Goal: Information Seeking & Learning: Learn about a topic

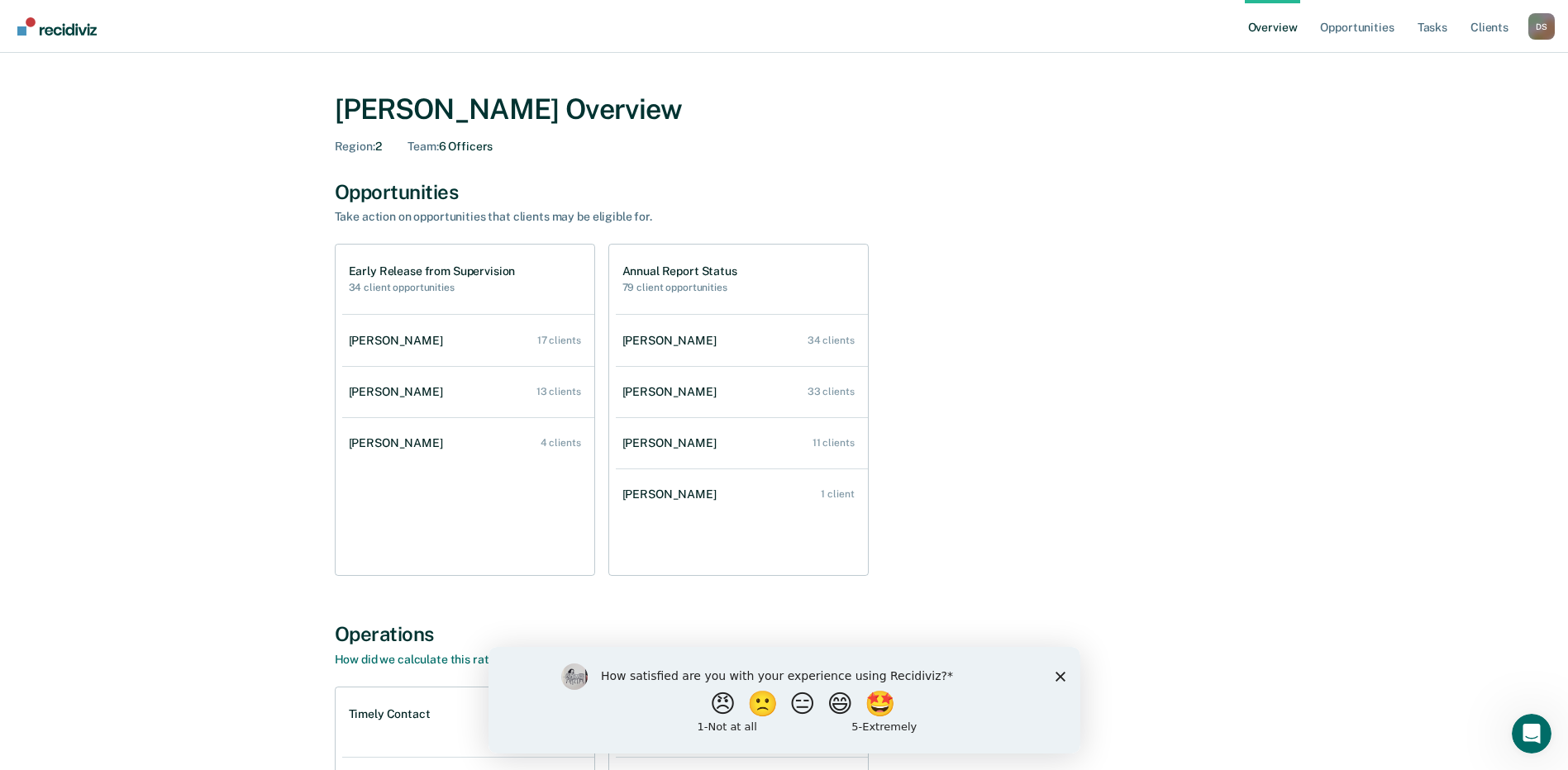
click at [1064, 675] on div "How satisfied are you with your experience using Recidiviz? 😠 🙁 😑 😄 🤩 1 - Not a…" at bounding box center [783, 699] width 591 height 106
click at [1070, 673] on div "How satisfied are you with your experience using Recidiviz? 😠 🙁 😑 😄 🤩 1 - Not a…" at bounding box center [783, 699] width 591 height 106
click at [1062, 675] on icon "Close survey" at bounding box center [1059, 676] width 10 height 10
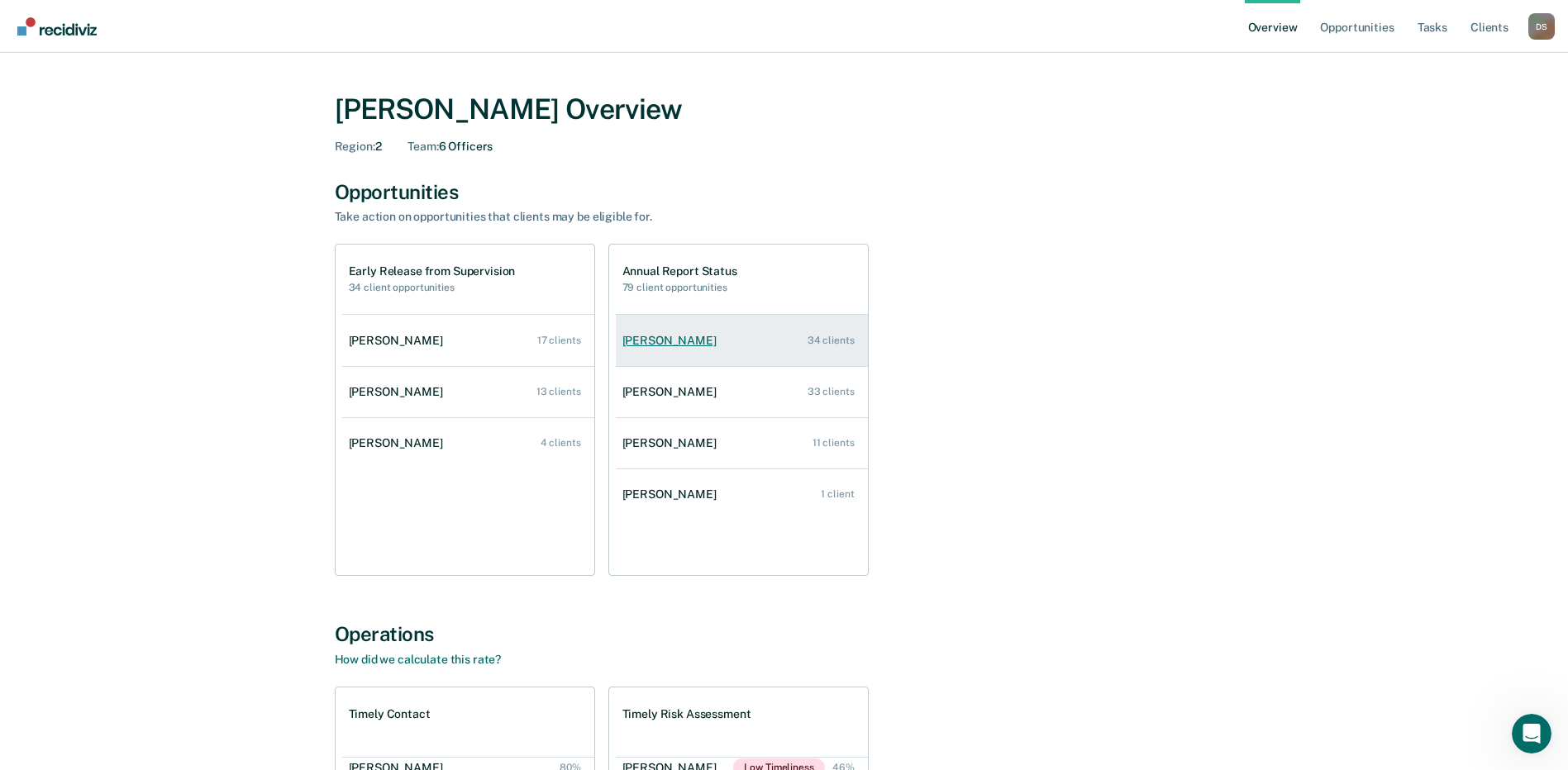
click at [644, 338] on div "[PERSON_NAME]" at bounding box center [672, 340] width 101 height 14
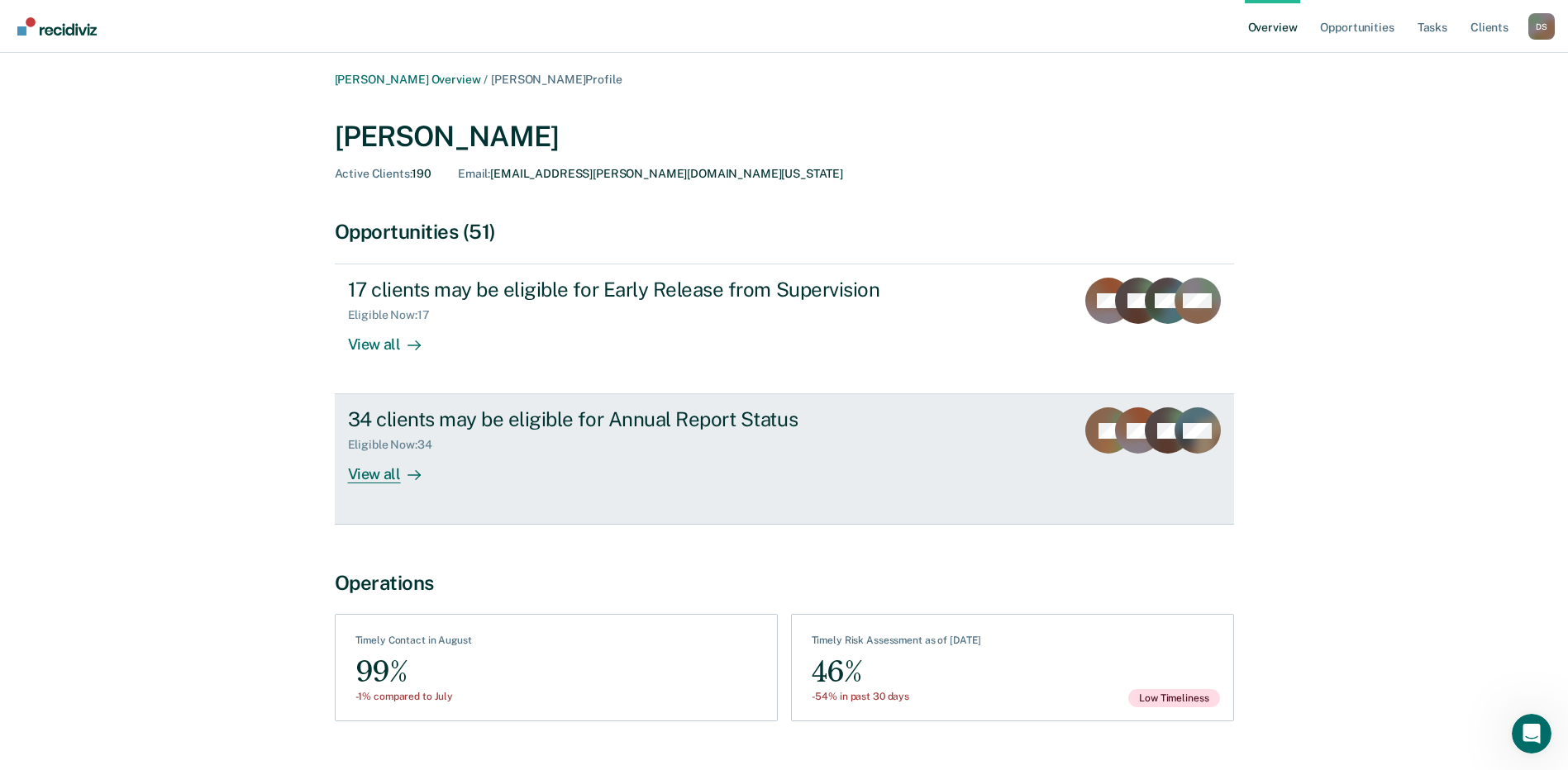
click at [383, 475] on div "View all" at bounding box center [394, 468] width 92 height 32
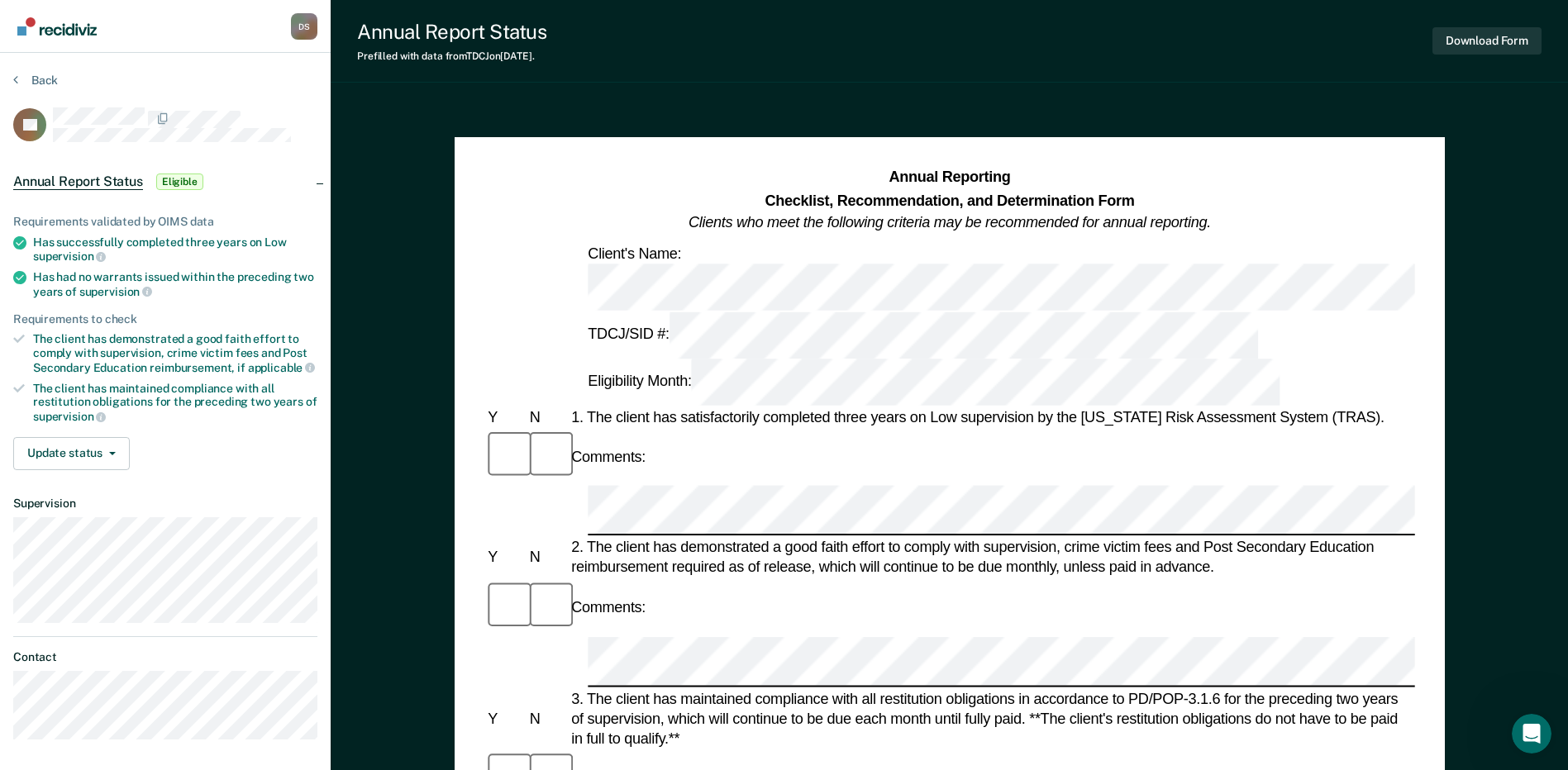
click at [41, 71] on section "Back CL Annual Report Status Eligible Requirements validated by OIMS data Has s…" at bounding box center [165, 413] width 331 height 720
click at [34, 82] on button "Back" at bounding box center [35, 80] width 44 height 15
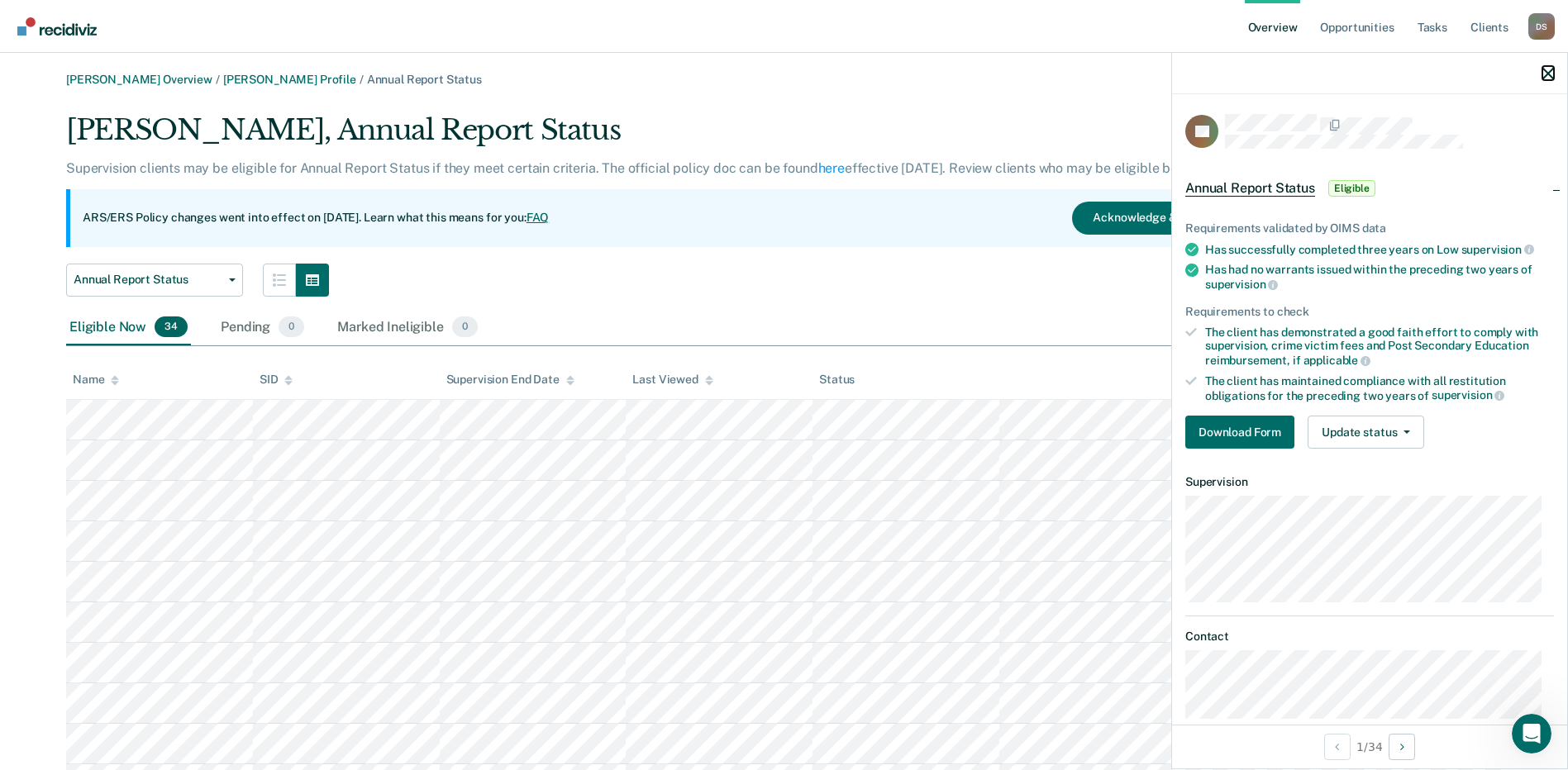
click at [1547, 70] on icon "button" at bounding box center [1547, 73] width 11 height 11
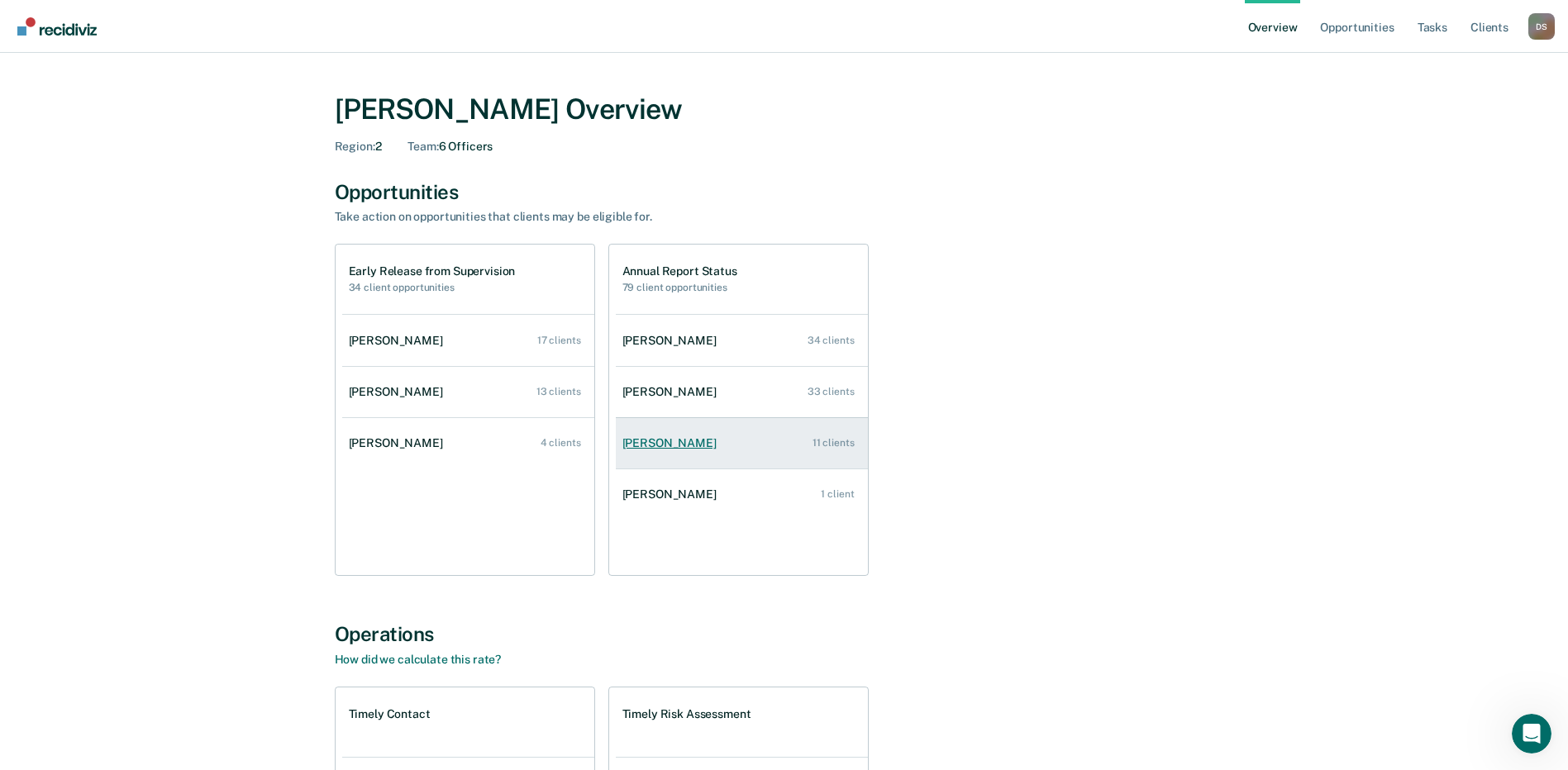
click at [683, 439] on div "[PERSON_NAME]" at bounding box center [672, 443] width 101 height 14
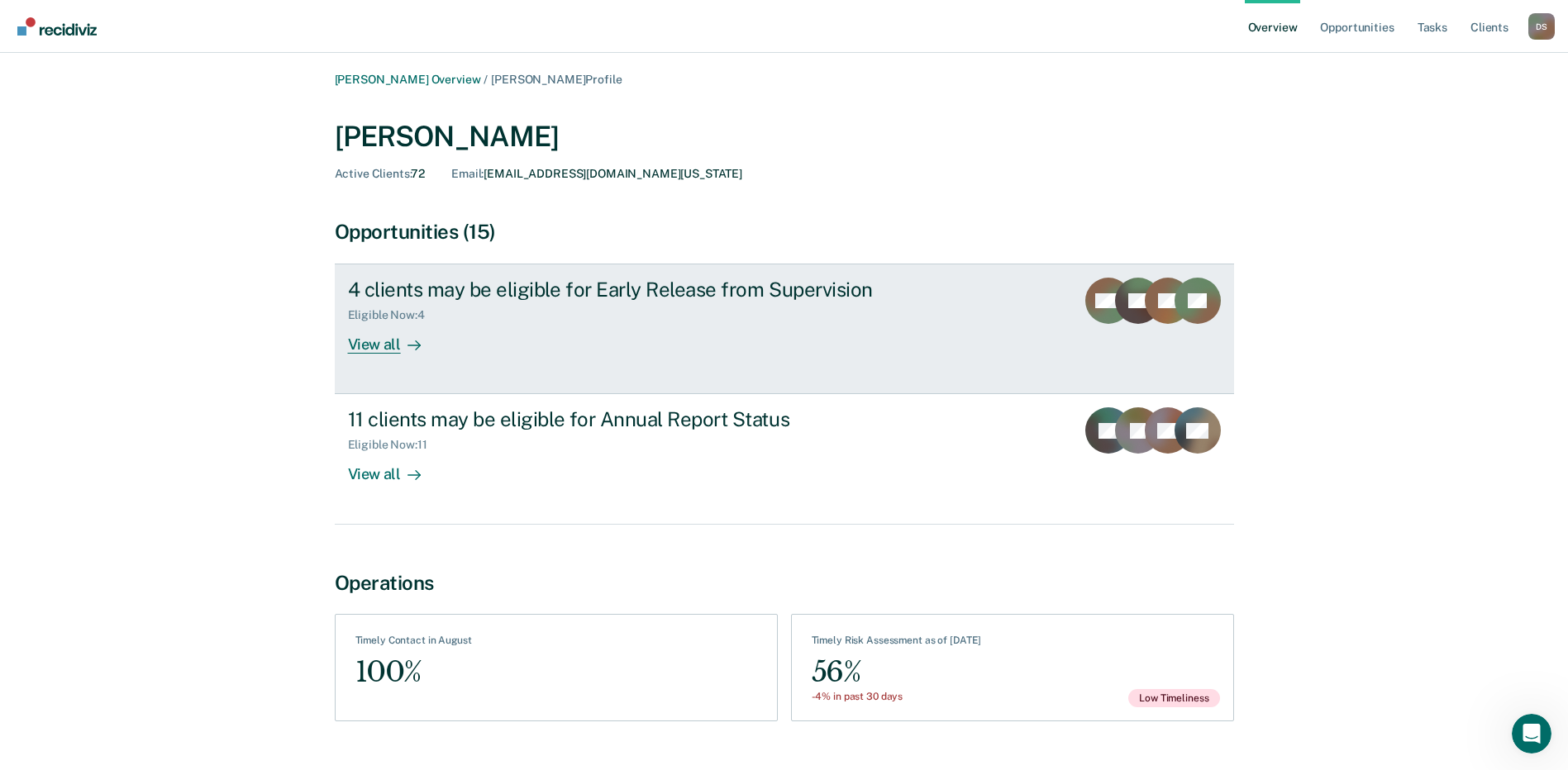
click at [387, 349] on div "View all" at bounding box center [394, 338] width 92 height 32
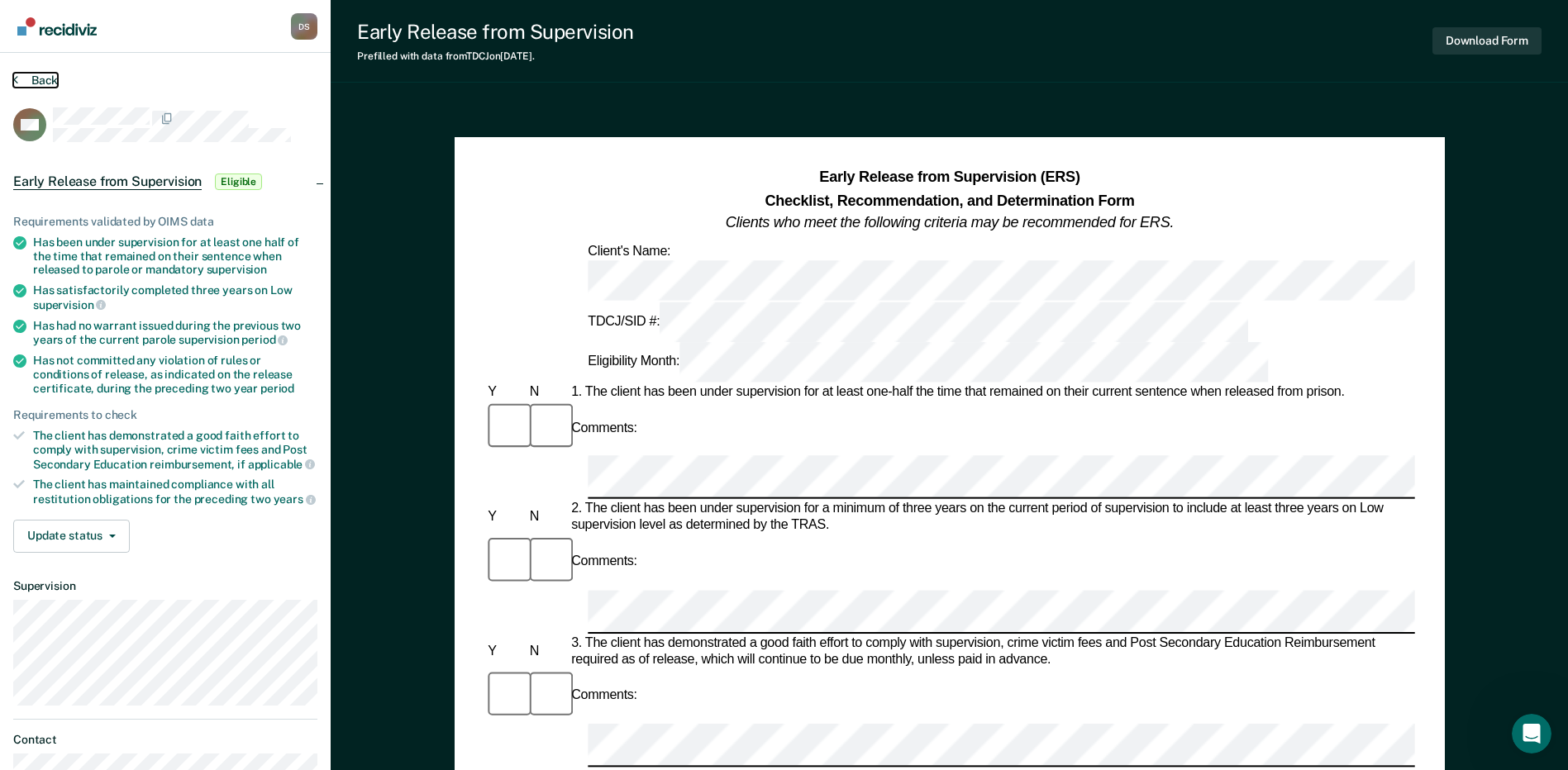
click at [24, 79] on button "Back" at bounding box center [35, 80] width 44 height 15
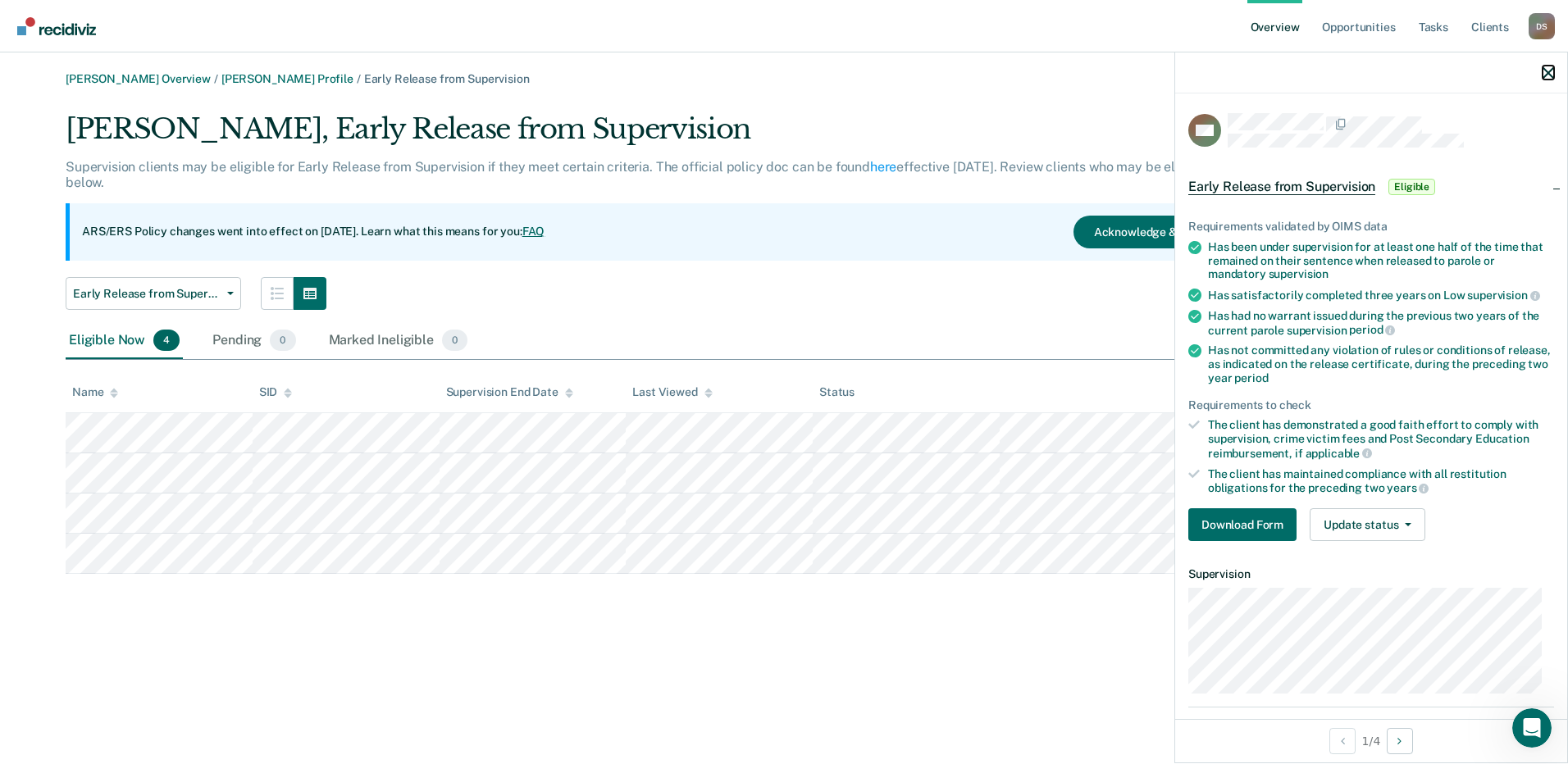
click at [1547, 68] on icon "button" at bounding box center [1548, 73] width 11 height 11
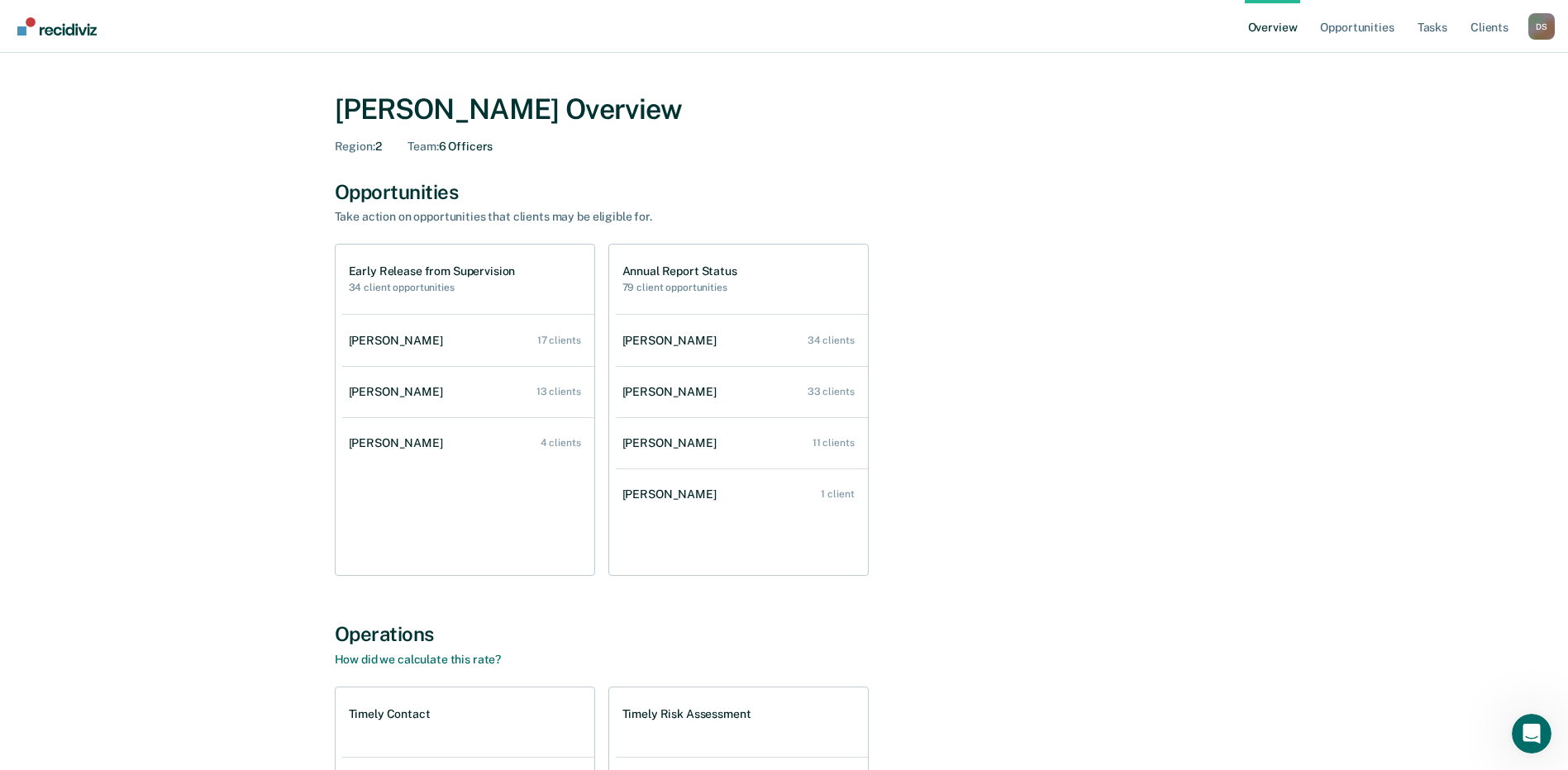
click at [1369, 626] on div "[PERSON_NAME] Overview Region : 2 Team : 6 Officers Opportunities Take action o…" at bounding box center [783, 562] width 1528 height 980
drag, startPoint x: 1375, startPoint y: 0, endPoint x: 995, endPoint y: 423, distance: 568.6
click at [978, 494] on div "Early Release from Supervision 34 client opportunities [PERSON_NAME] 17 clients…" at bounding box center [784, 409] width 899 height 332
